Goal: Browse casually: Explore the website without a specific task or goal

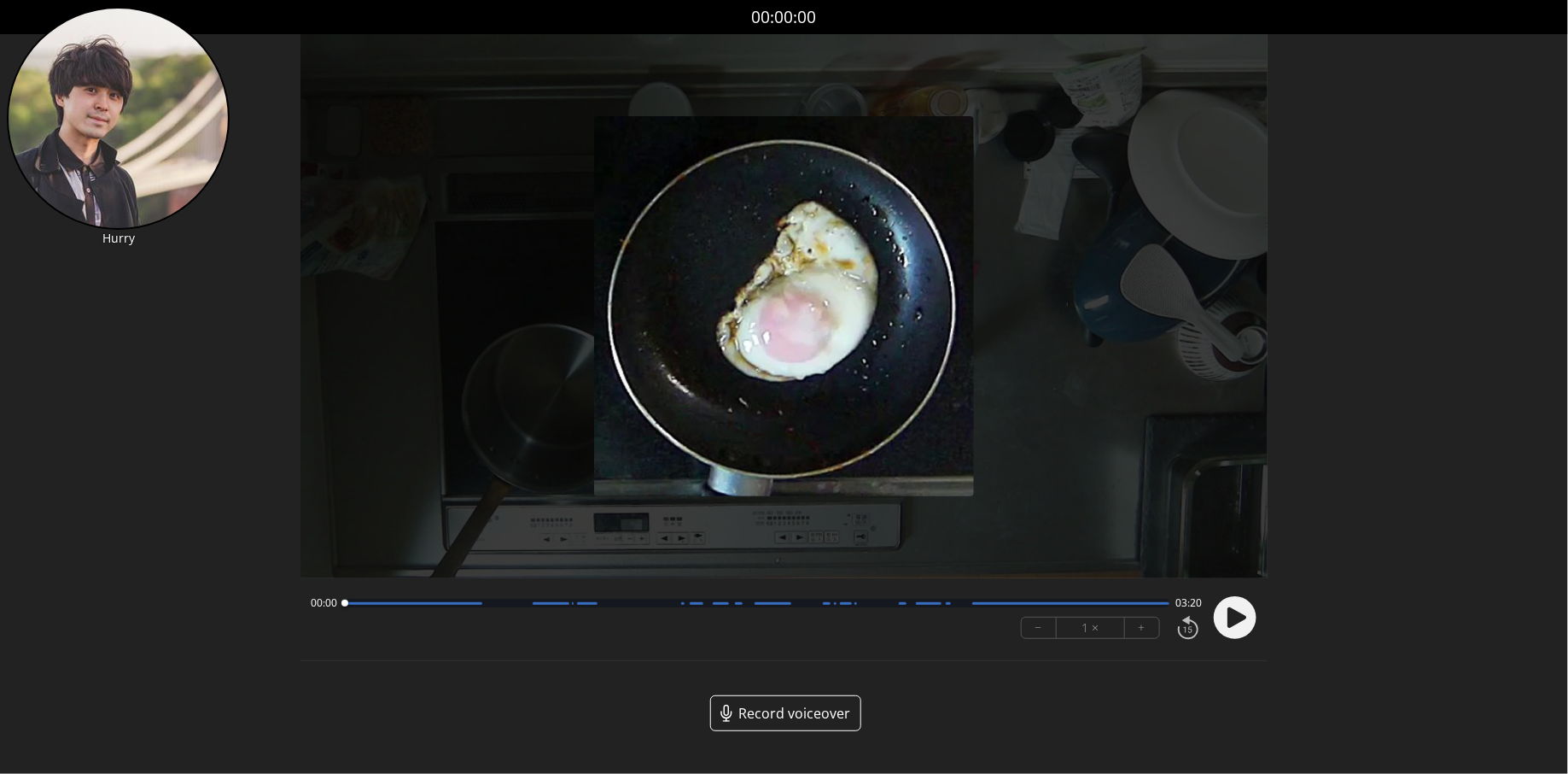
click at [507, 605] on div at bounding box center [756, 603] width 825 height 8
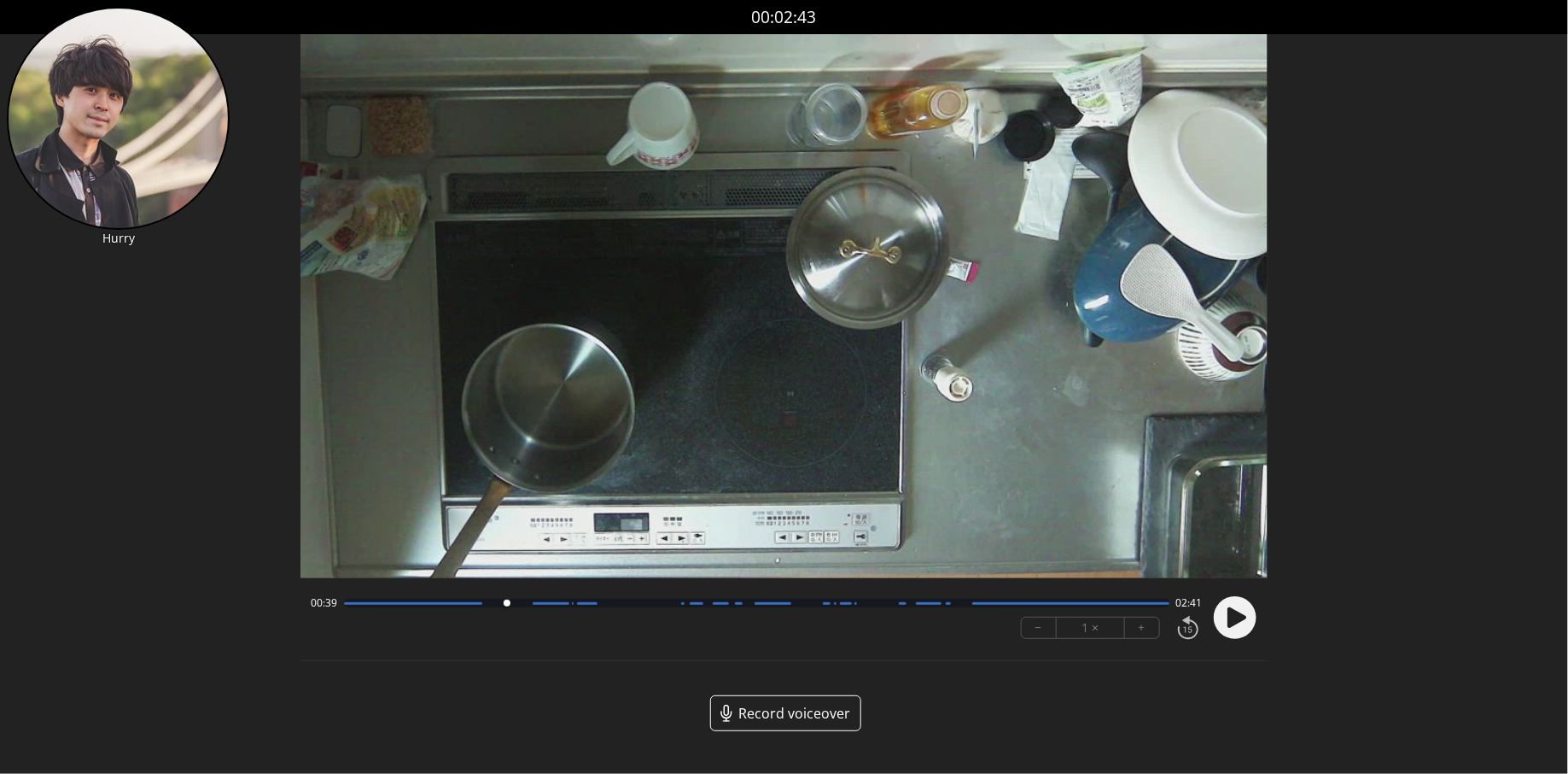
click at [651, 592] on div "00:39 02:41 − 1 × +" at bounding box center [754, 617] width 899 height 58
click at [661, 603] on div at bounding box center [756, 603] width 825 height 8
click at [751, 601] on div at bounding box center [756, 603] width 825 height 8
click at [816, 601] on div at bounding box center [756, 603] width 825 height 8
click at [880, 609] on div "01:54 01:25" at bounding box center [756, 603] width 892 height 14
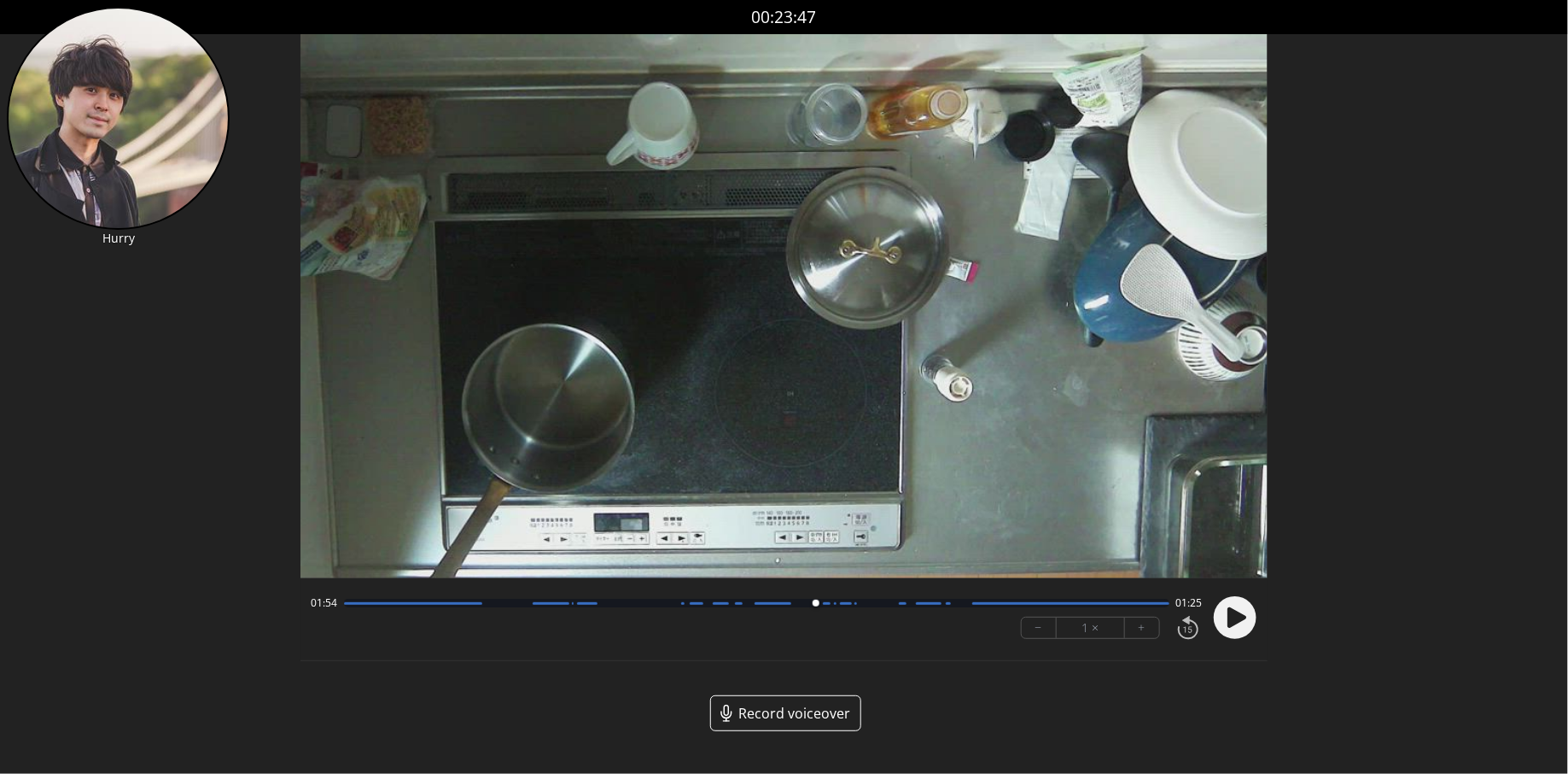
click at [880, 609] on div "01:54 01:25" at bounding box center [756, 603] width 892 height 14
click at [888, 602] on div at bounding box center [756, 603] width 825 height 8
click at [959, 610] on div "02:12 01:08 − 1 × +" at bounding box center [754, 617] width 899 height 58
click at [962, 603] on div at bounding box center [756, 603] width 825 height 8
click at [1074, 600] on div at bounding box center [756, 603] width 825 height 8
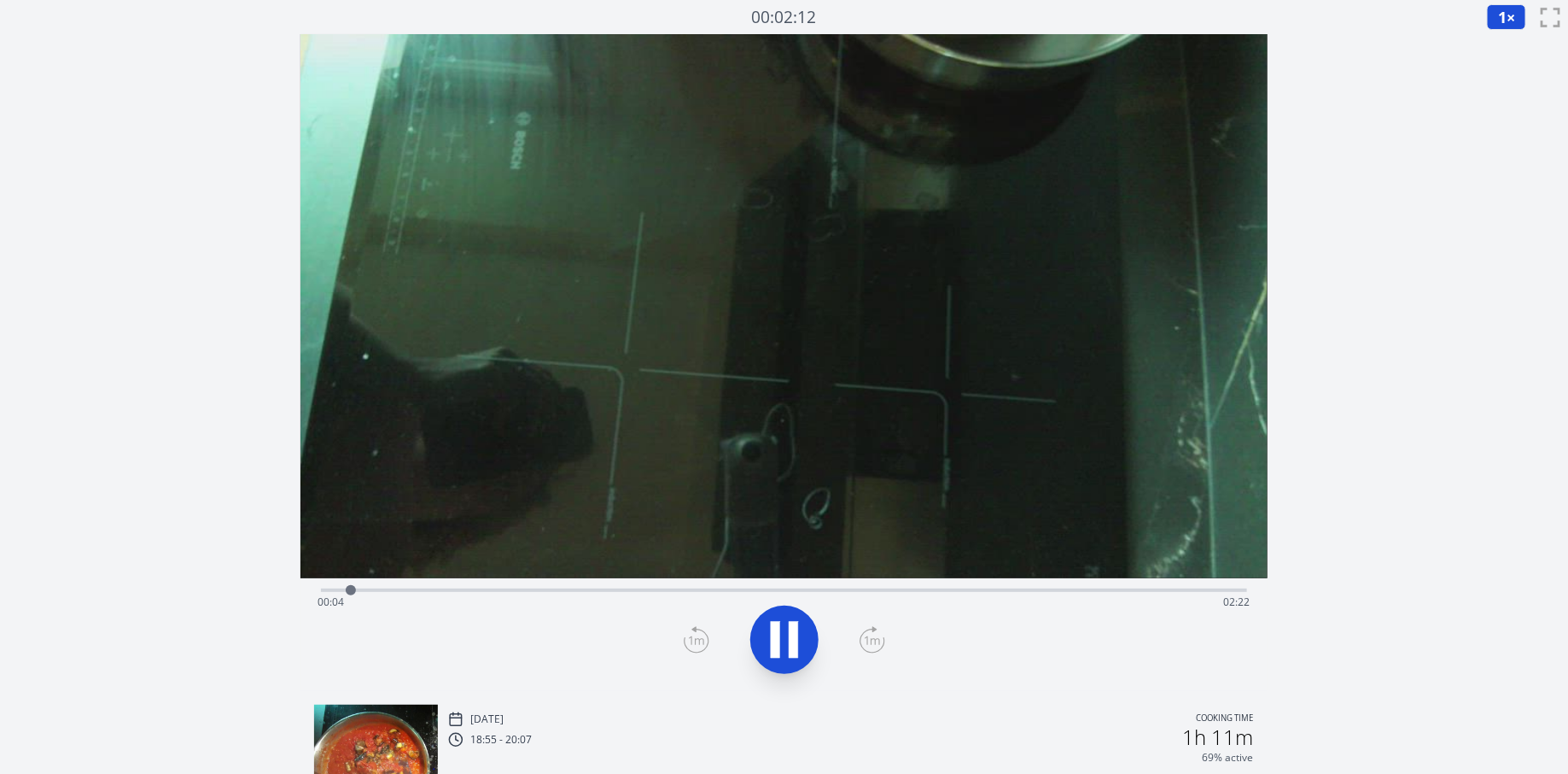
click at [439, 594] on div "Time elapsed: 00:04 Time remaining: 02:22" at bounding box center [784, 603] width 933 height 28
click at [508, 590] on div "Time elapsed: 00:18 Time remaining: 02:08" at bounding box center [784, 603] width 933 height 28
click at [564, 587] on div "Time elapsed: 00:30 Time remaining: 01:56" at bounding box center [784, 588] width 927 height 20
click at [614, 591] on div "Time elapsed: 00:41 Time remaining: 01:46" at bounding box center [784, 603] width 933 height 28
click at [686, 592] on div "Time elapsed: 00:52 Time remaining: 01:34" at bounding box center [784, 603] width 933 height 28
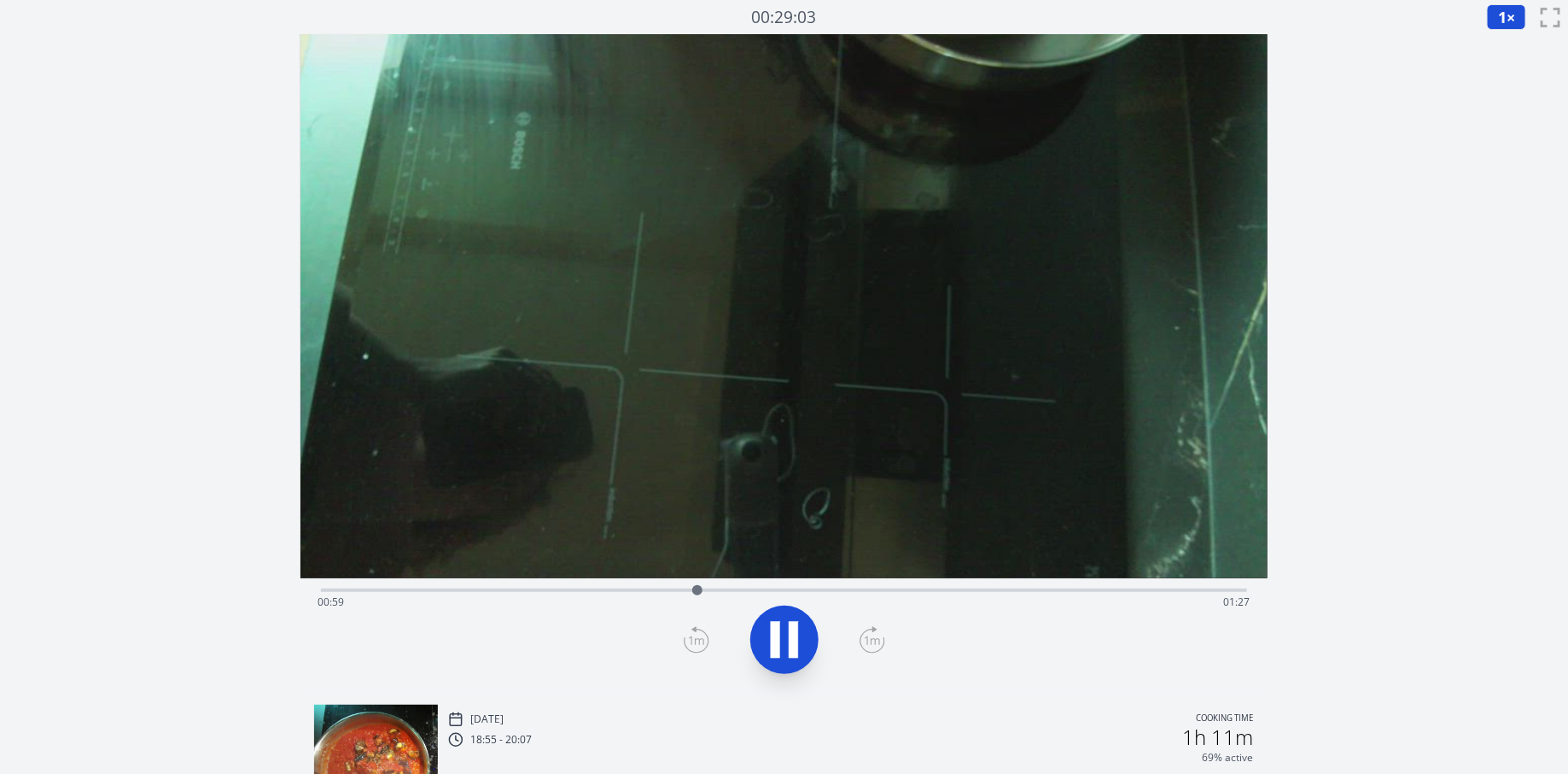
click at [649, 580] on div "Time elapsed: 00:59 Time remaining: 01:27" at bounding box center [784, 588] width 927 height 20
click at [665, 585] on div at bounding box center [652, 590] width 26 height 26
click at [712, 586] on div "Time elapsed: 00:54 Time remaining: 01:32" at bounding box center [784, 588] width 927 height 20
click at [839, 589] on div "Time elapsed: 01:17 Time remaining: 01:09" at bounding box center [784, 603] width 933 height 28
click at [886, 589] on div "Time elapsed: 01:22 Time remaining: 01:04" at bounding box center [784, 603] width 933 height 28
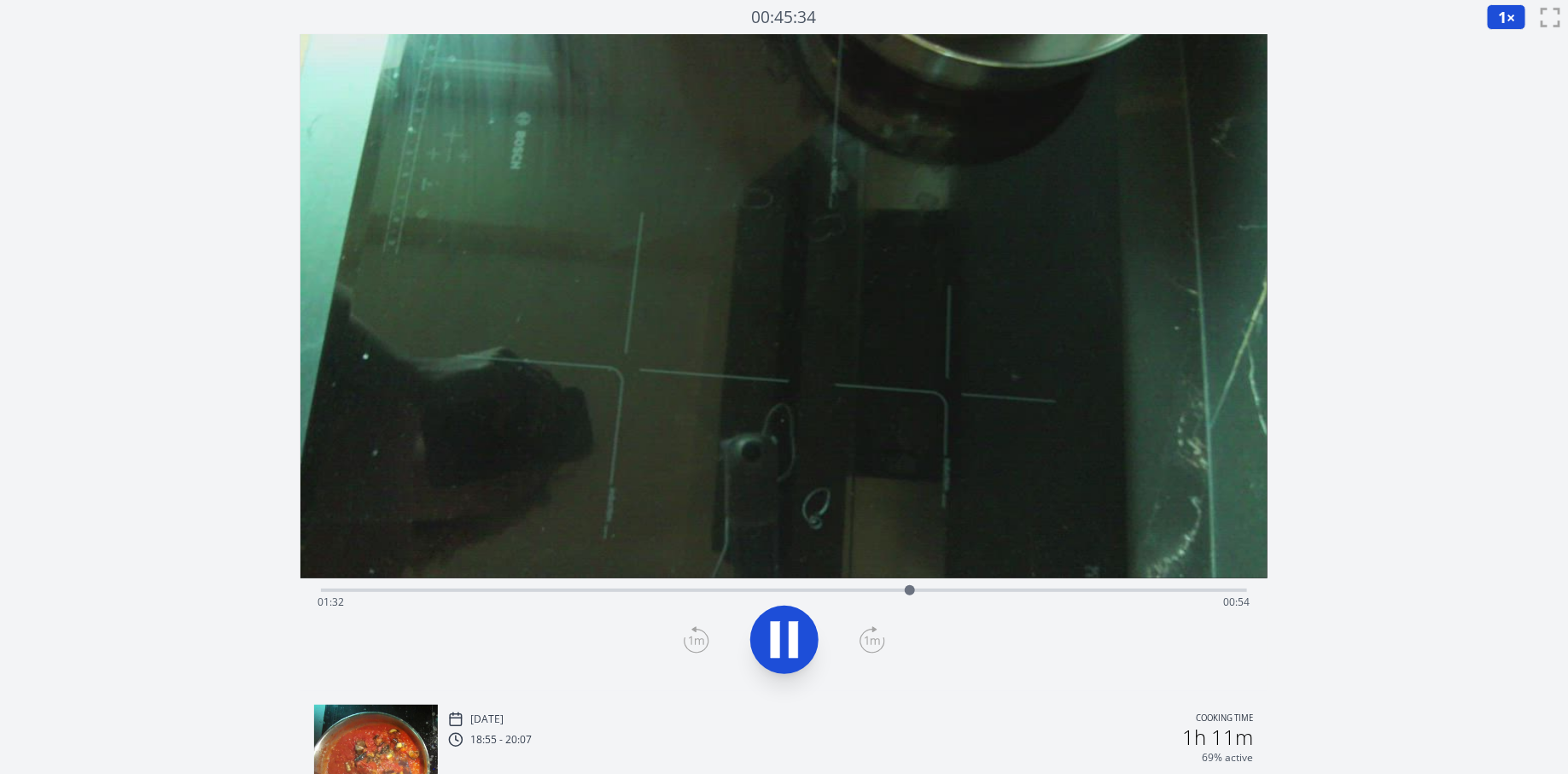
click at [938, 591] on div "Time elapsed: 01:32 Time remaining: 00:54" at bounding box center [784, 603] width 933 height 28
click at [997, 590] on div "Time elapsed: 01:39 Time remaining: 00:48" at bounding box center [784, 603] width 933 height 28
click at [1038, 589] on div "Time elapsed: 01:49 Time remaining: 00:38" at bounding box center [784, 603] width 933 height 28
click at [1071, 588] on div "Time elapsed: 01:54 Time remaining: 00:33" at bounding box center [784, 588] width 927 height 20
click at [1106, 586] on div "Time elapsed: 01:59 Time remaining: 00:27" at bounding box center [784, 588] width 927 height 20
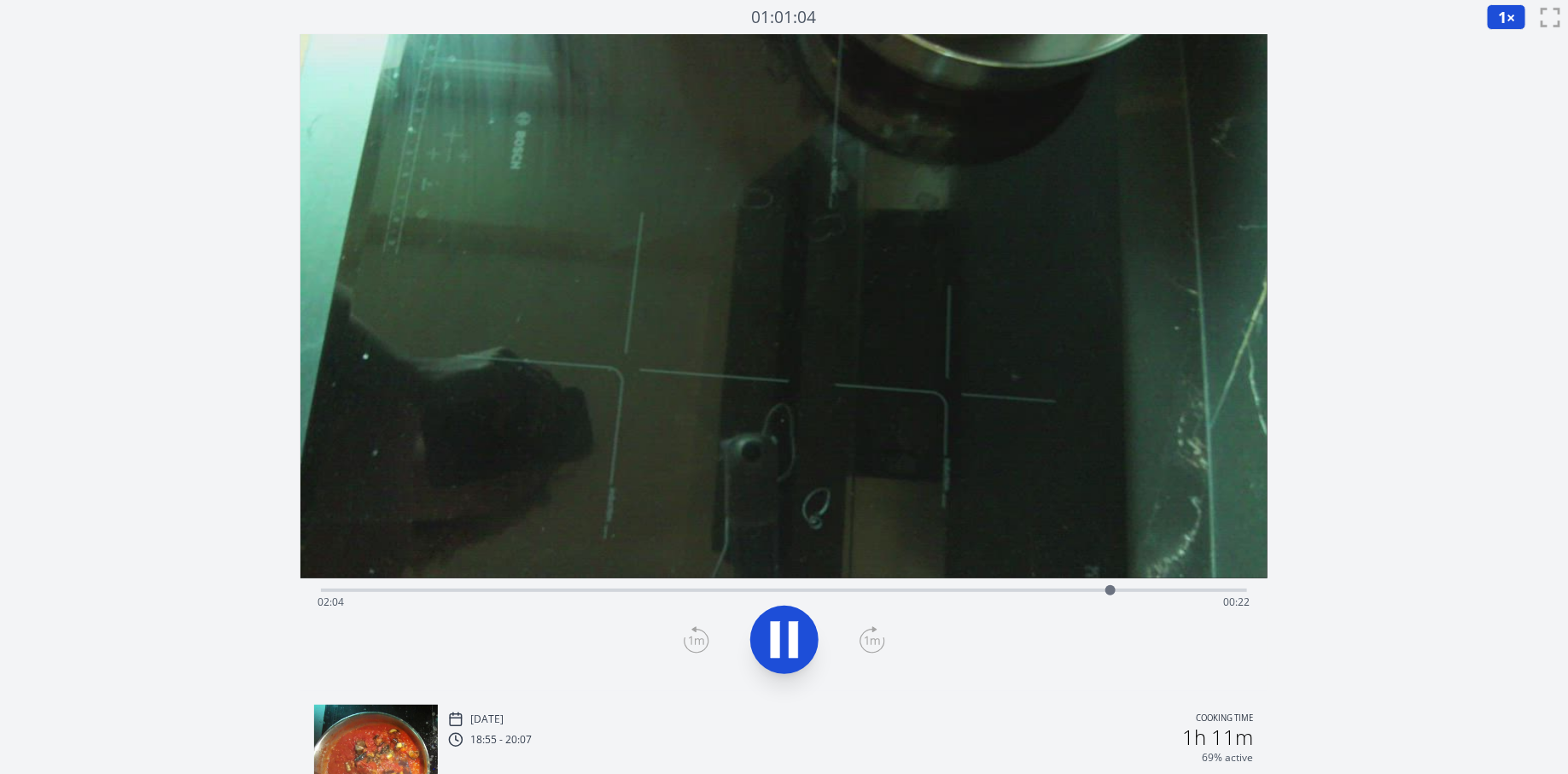
click at [1139, 587] on div "Time elapsed: 02:04 Time remaining: 00:22" at bounding box center [784, 588] width 927 height 20
click at [1164, 592] on div "Time elapsed: 02:10 Time remaining: 00:16" at bounding box center [784, 603] width 933 height 28
click at [1193, 591] on div "Time elapsed: 02:13 Time remaining: 00:13" at bounding box center [784, 603] width 933 height 28
click at [1182, 590] on div "Time elapsed: 02:18 Time remaining: 00:08" at bounding box center [784, 603] width 933 height 28
click at [1174, 589] on div "Time elapsed: 02:17 Time remaining: 00:09" at bounding box center [784, 603] width 933 height 28
